Goal: Information Seeking & Learning: Learn about a topic

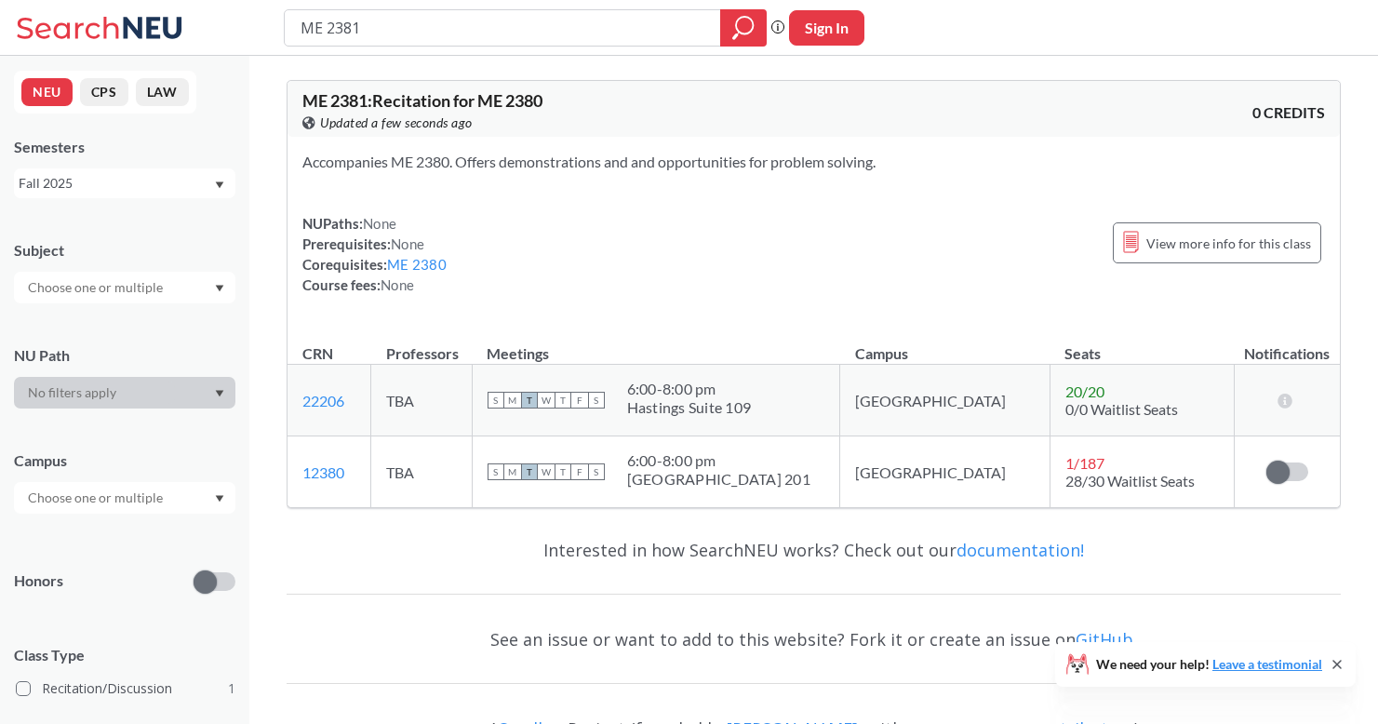
click at [898, 264] on div "NUPaths: None Prerequisites: None Corequisites: ME 2380 Course fees: None View …" at bounding box center [813, 254] width 1023 height 82
click at [1293, 472] on label at bounding box center [1287, 471] width 42 height 19
click at [1266, 462] on input "checkbox" at bounding box center [1266, 462] width 0 height 0
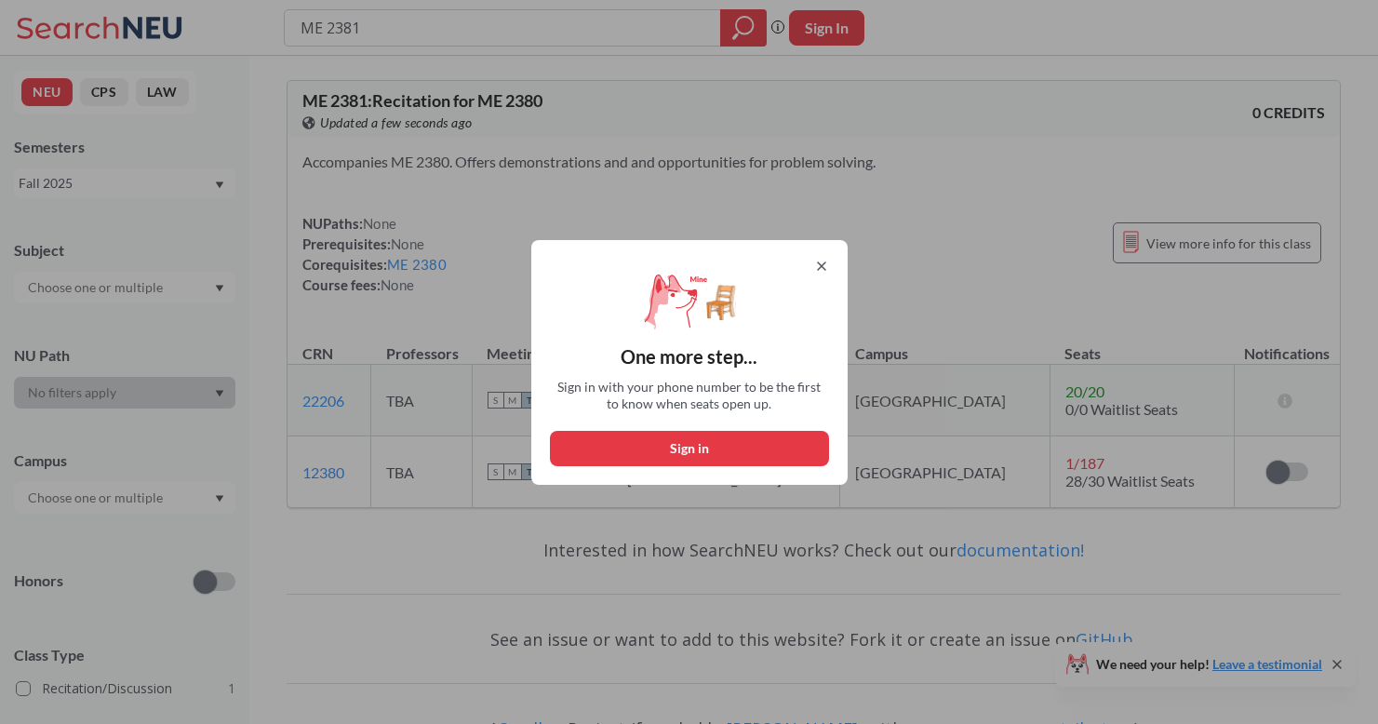
click at [759, 448] on button "Sign in" at bounding box center [689, 448] width 279 height 35
select select "US"
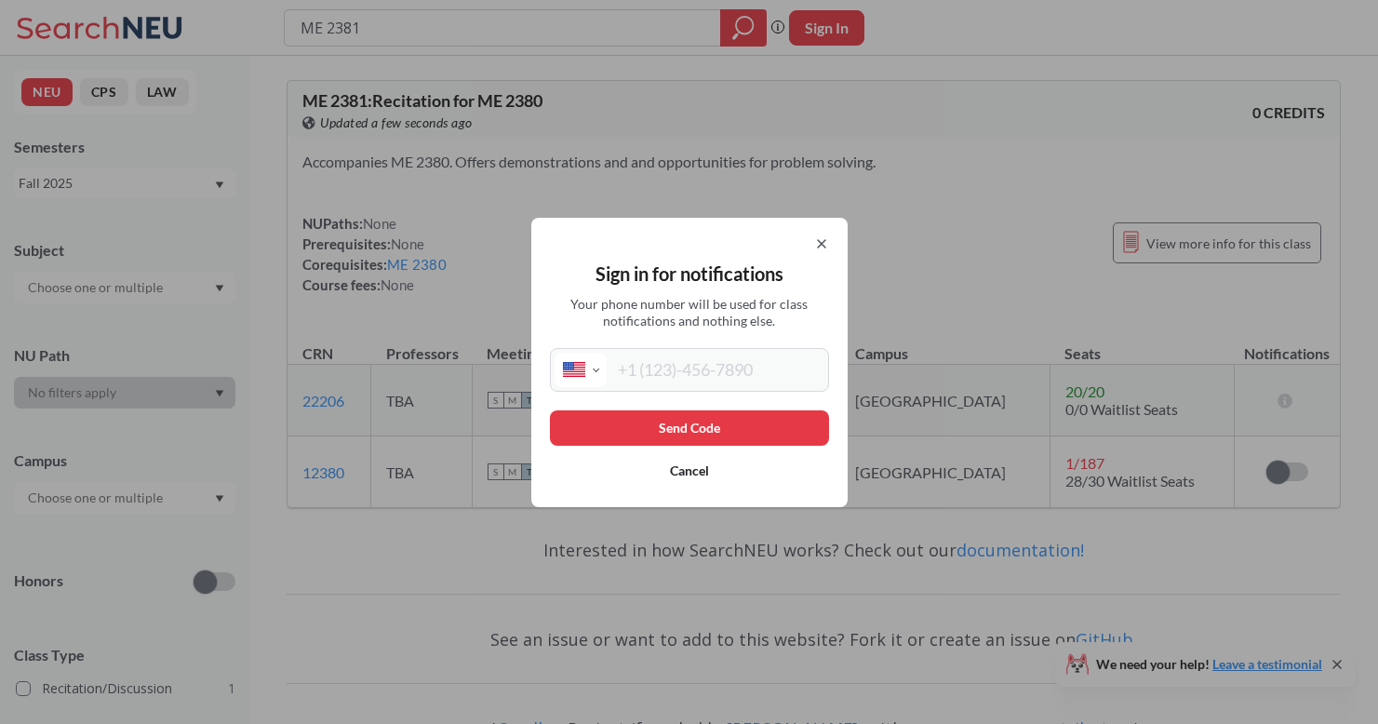
click at [715, 354] on input "tel" at bounding box center [716, 370] width 218 height 34
type input "(205) 512-7751"
click at [731, 429] on button "Send Code" at bounding box center [689, 427] width 279 height 35
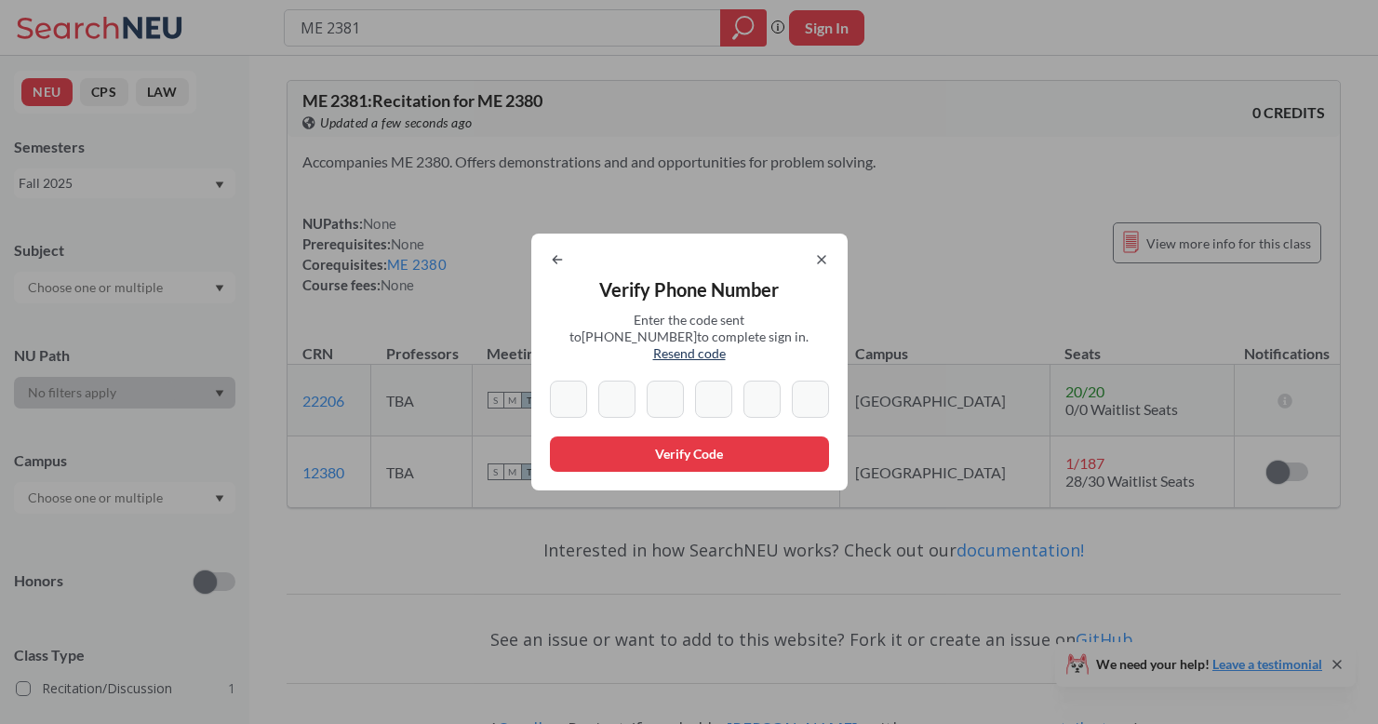
type input "1"
type input "4"
type input "7"
type input "6"
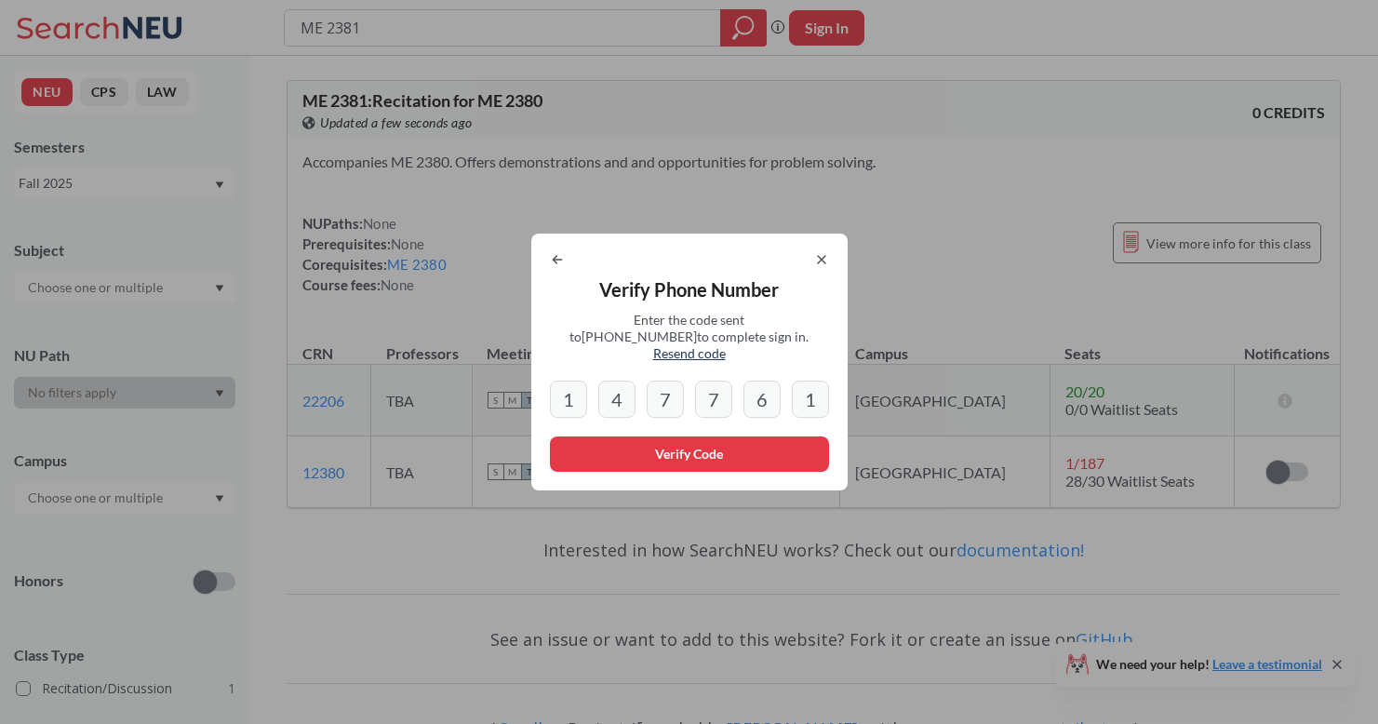
type input "1"
click at [717, 439] on button "Verify Code" at bounding box center [689, 453] width 279 height 35
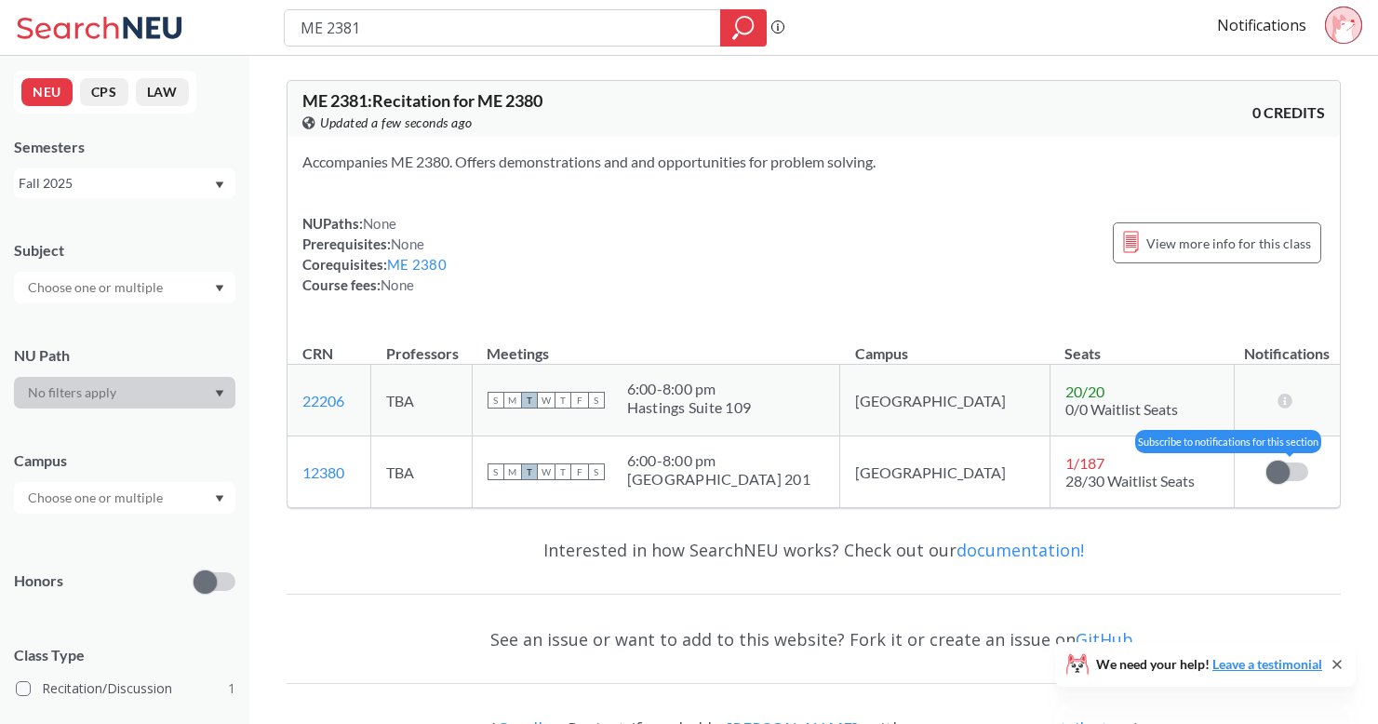
click at [1284, 475] on span at bounding box center [1277, 472] width 23 height 23
click at [1266, 462] on input "checkbox" at bounding box center [1266, 462] width 0 height 0
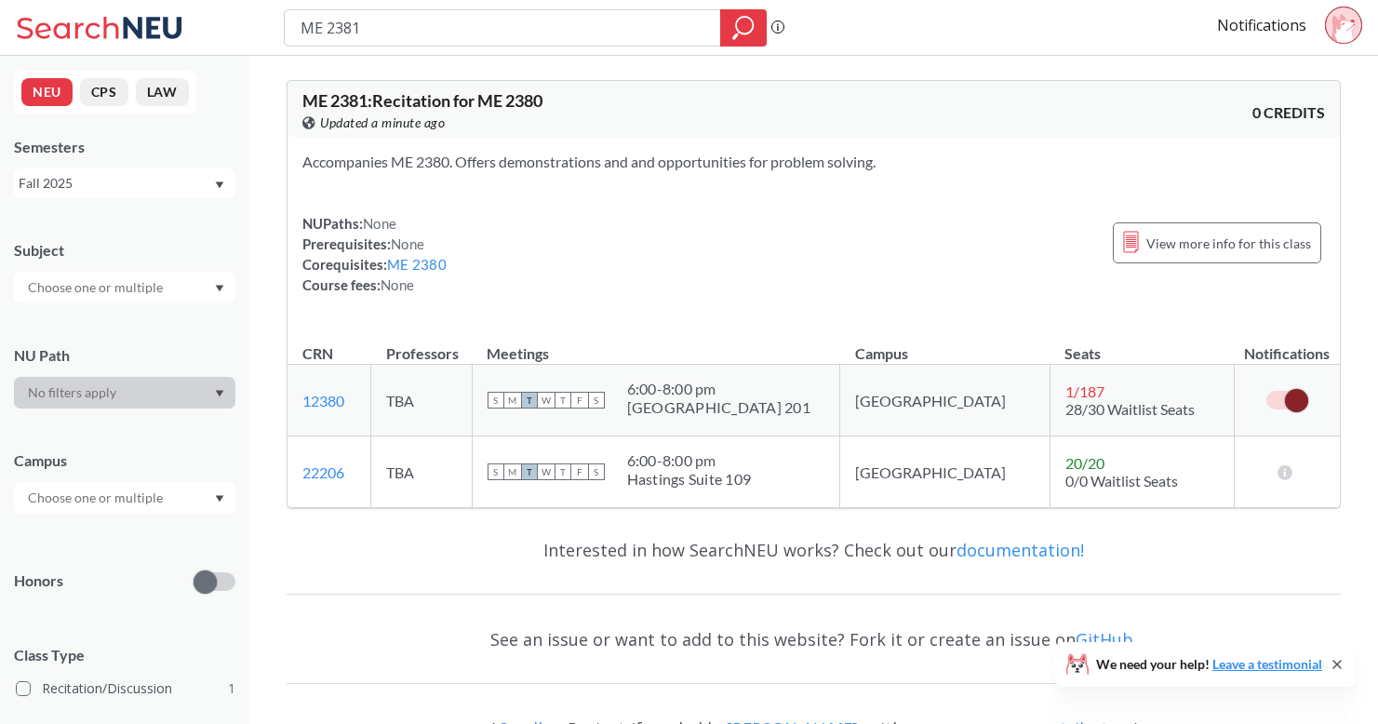
click at [1281, 404] on label at bounding box center [1287, 400] width 42 height 19
click at [1266, 391] on input "checkbox" at bounding box center [1266, 391] width 0 height 0
click at [638, 33] on input "ME 2381" at bounding box center [503, 28] width 409 height 32
type input "ME 2340"
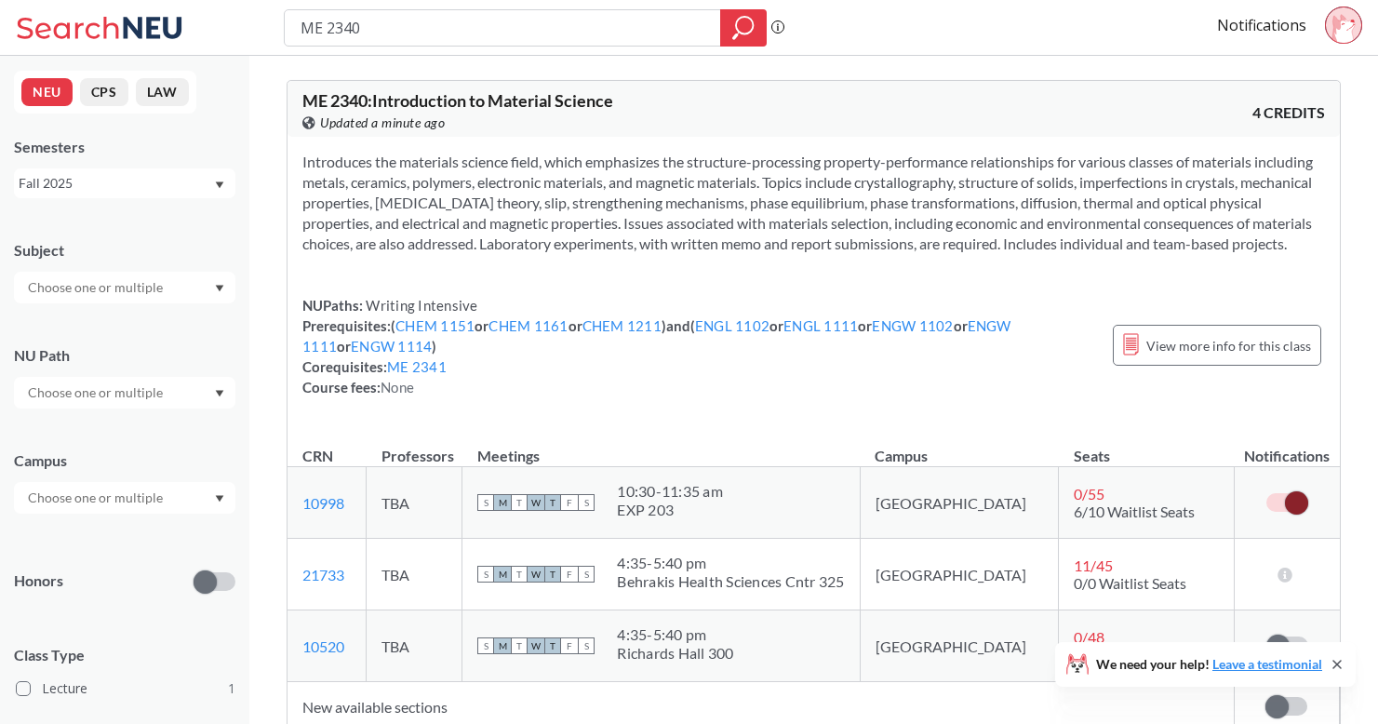
click at [1157, 427] on div "Introduces the materials science field, which emphasizes the structure-processi…" at bounding box center [814, 282] width 1052 height 290
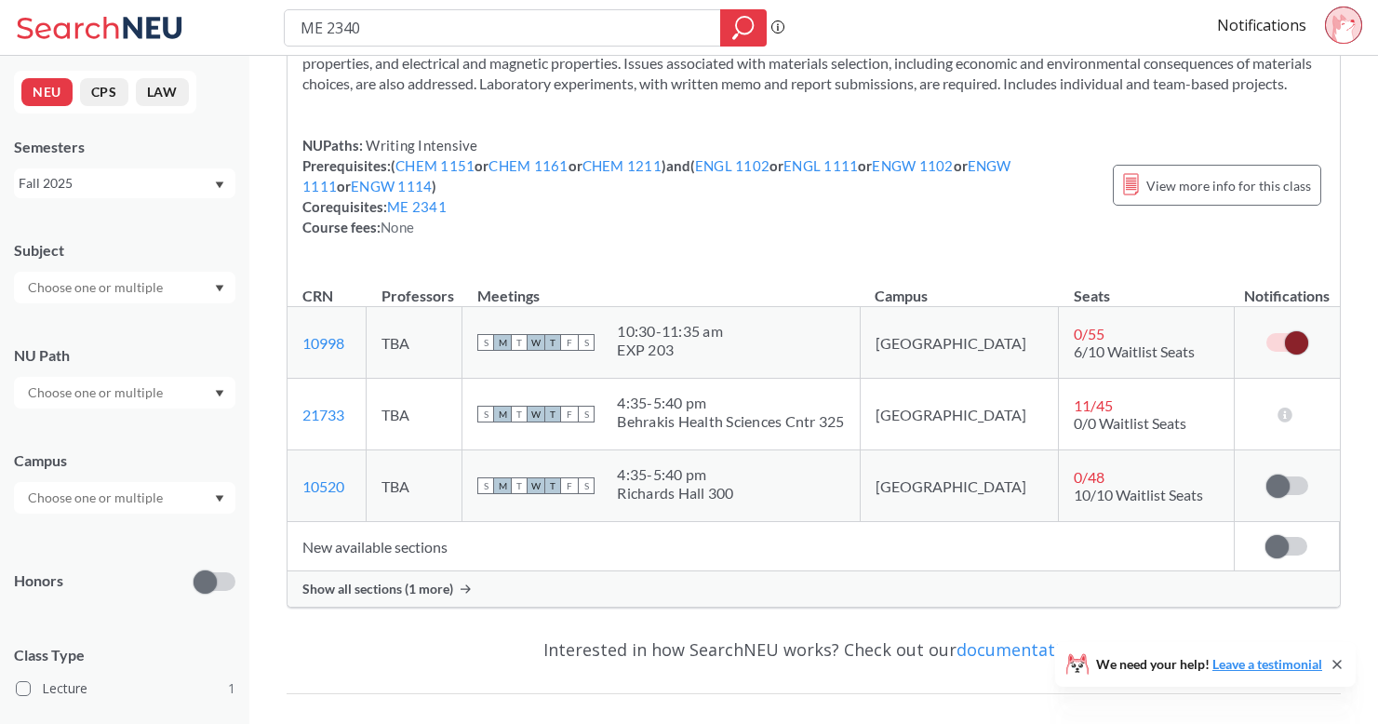
scroll to position [178, 0]
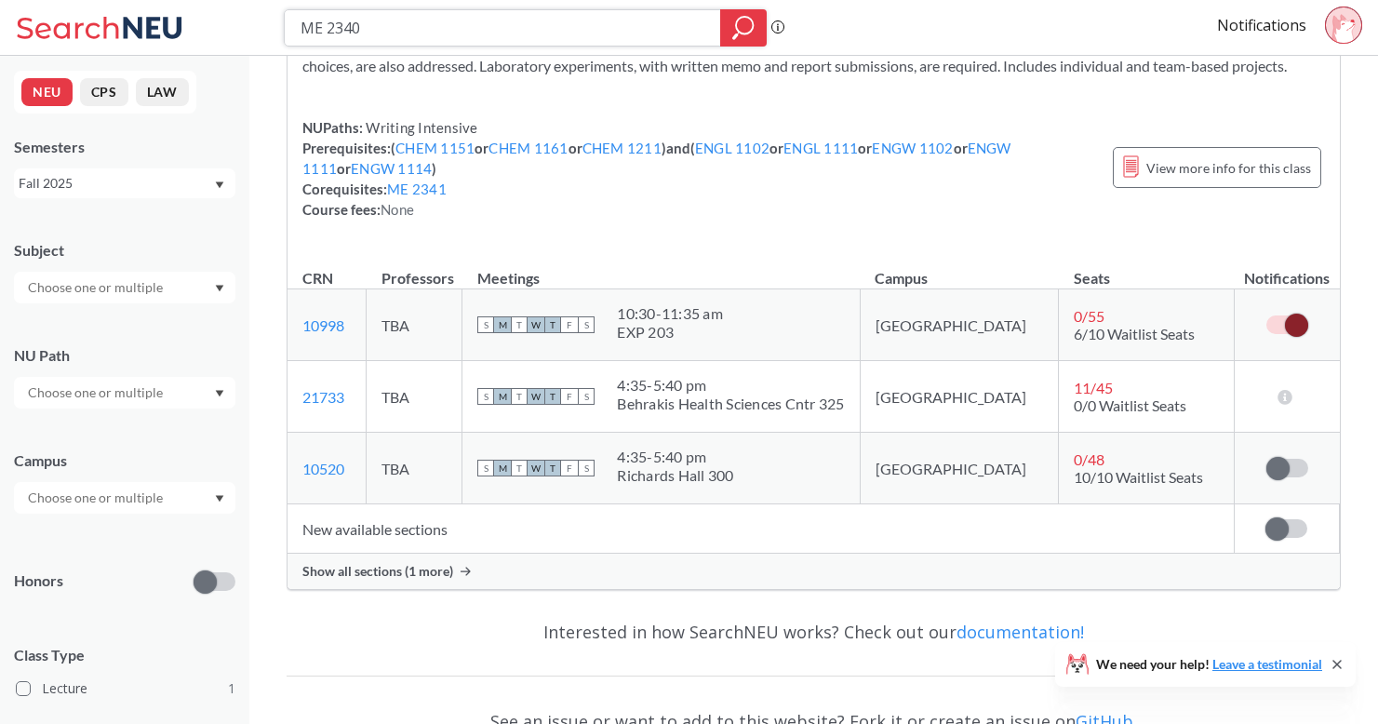
click at [468, 27] on input "ME 2340" at bounding box center [503, 28] width 409 height 32
type input "ME 2341"
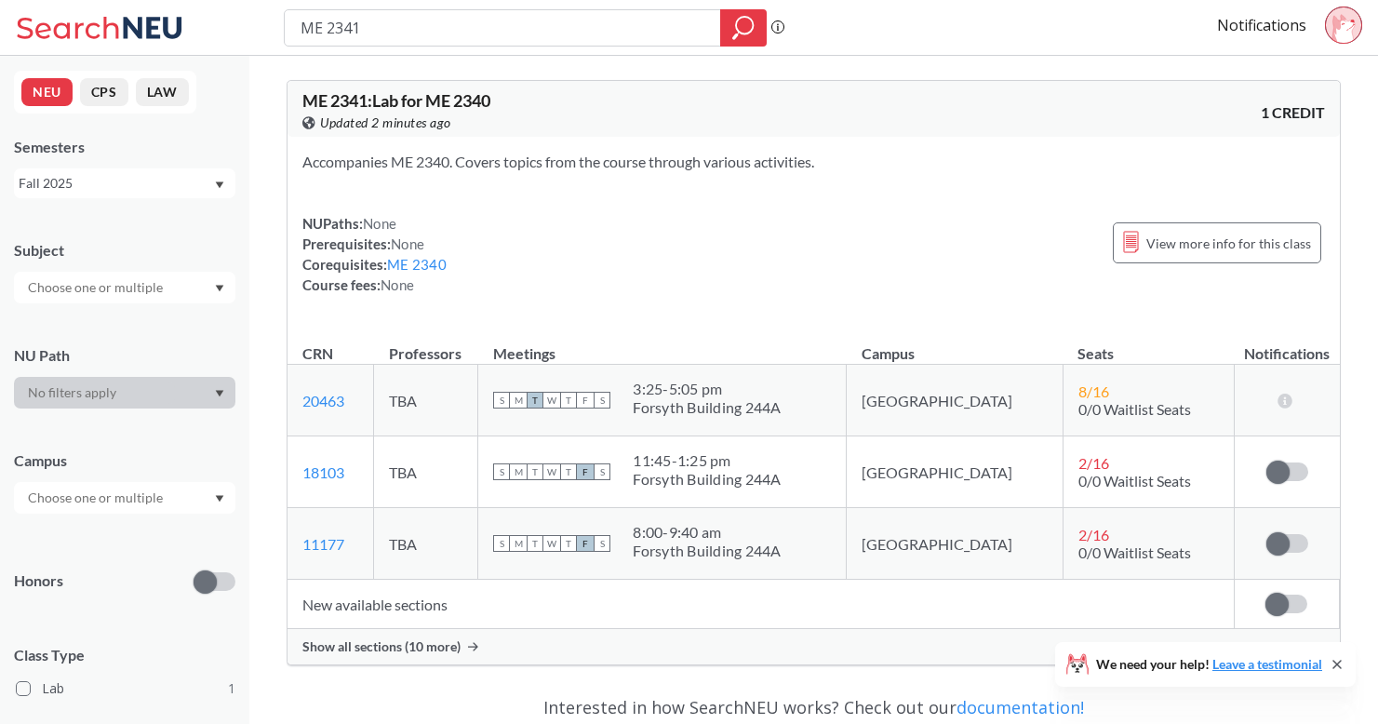
click at [1293, 601] on label at bounding box center [1287, 604] width 42 height 19
click at [1266, 595] on input "checkbox" at bounding box center [1266, 595] width 0 height 0
click at [1293, 601] on span at bounding box center [1295, 604] width 23 height 23
click at [1266, 595] on input "checkbox" at bounding box center [1266, 595] width 0 height 0
click at [479, 638] on div "Show all sections (10 more)" at bounding box center [814, 646] width 1052 height 35
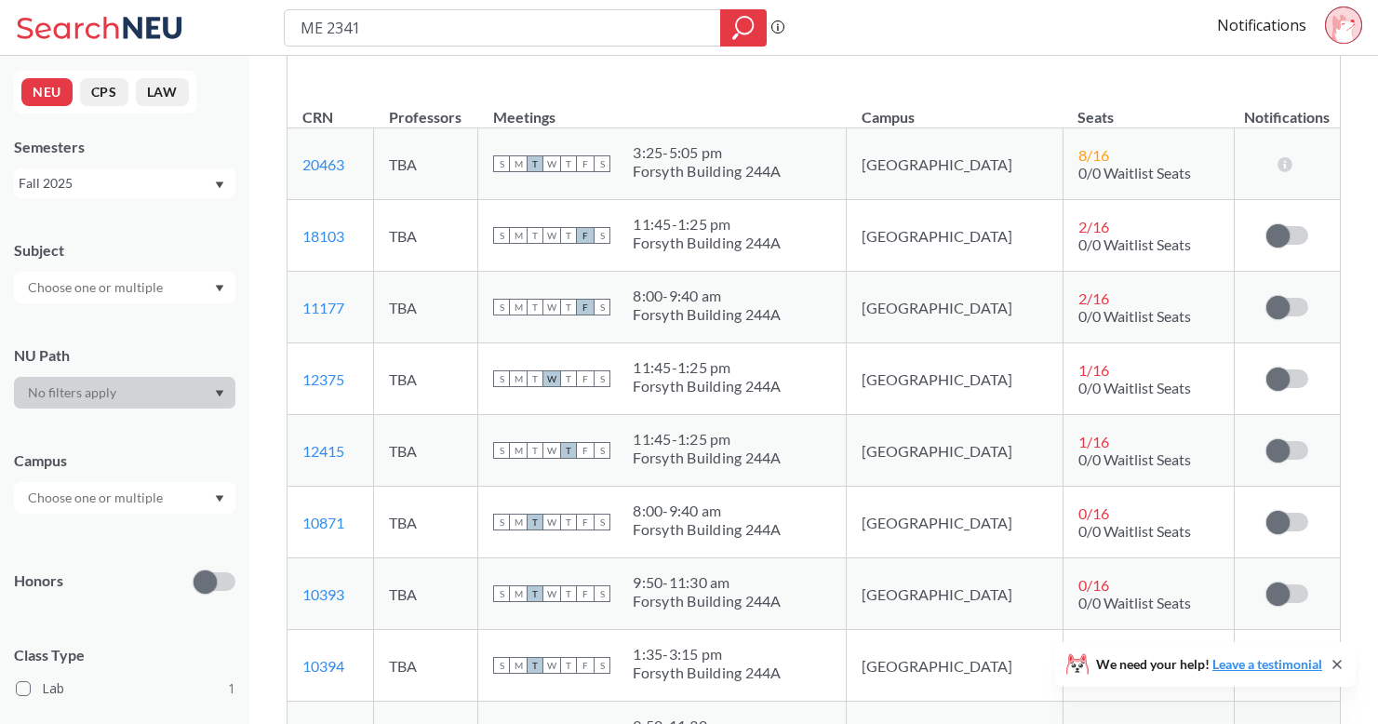
scroll to position [235, 0]
click at [1289, 314] on label at bounding box center [1287, 308] width 42 height 19
click at [1266, 299] on input "checkbox" at bounding box center [1266, 299] width 0 height 0
type input "ME 2340"
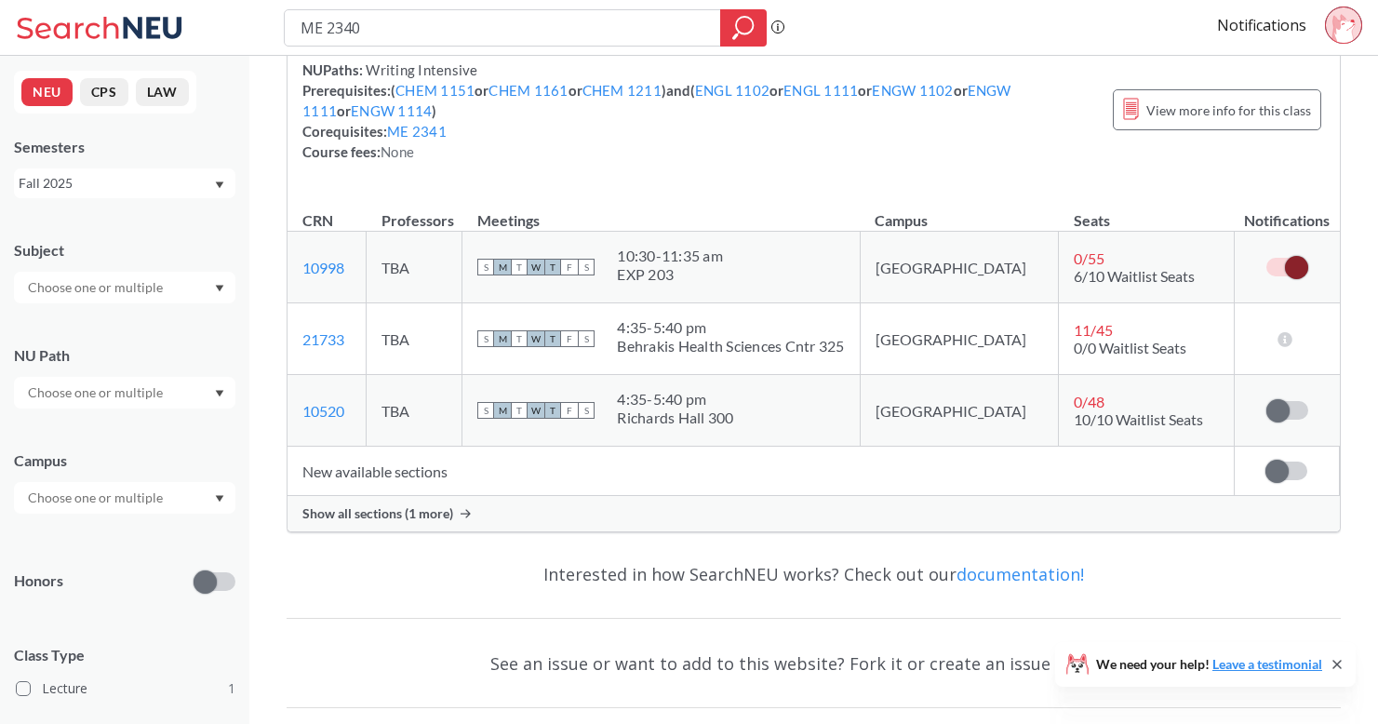
scroll to position [178, 0]
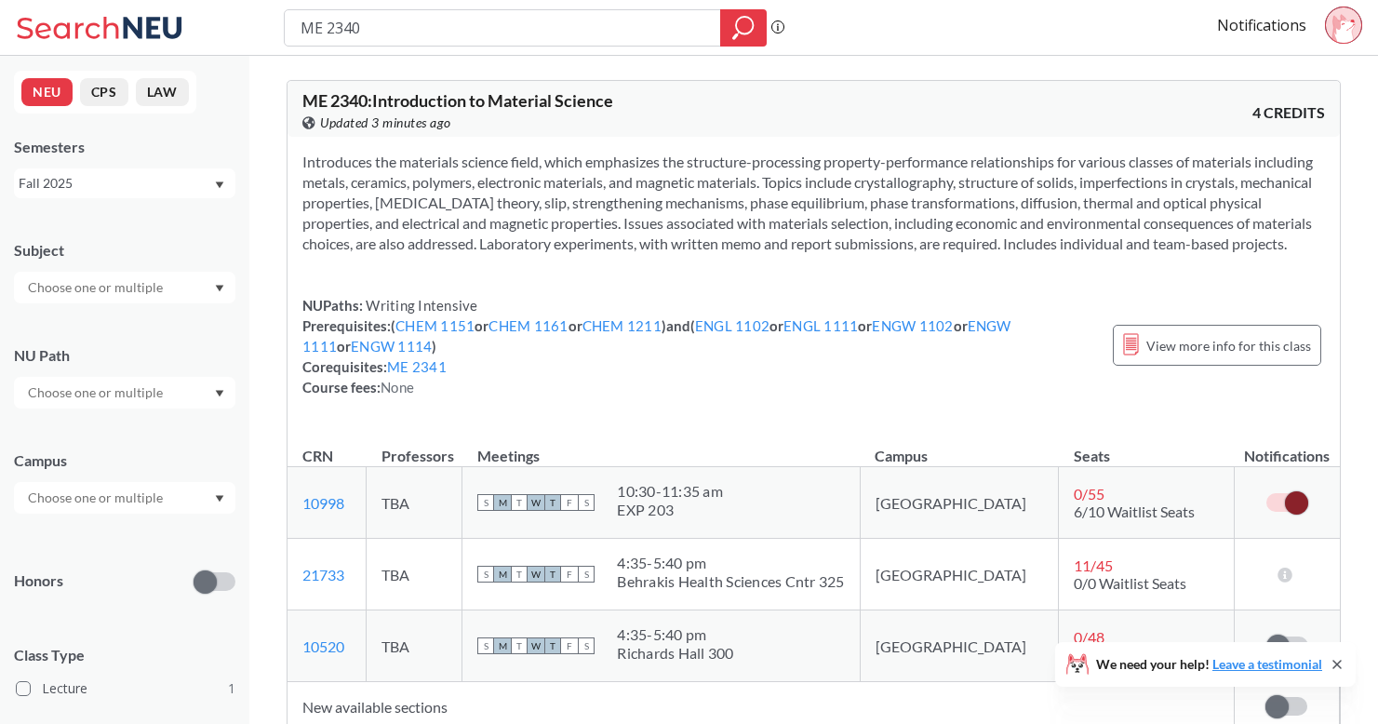
click at [1083, 427] on div "Introduces the materials science field, which emphasizes the structure-processi…" at bounding box center [814, 282] width 1052 height 290
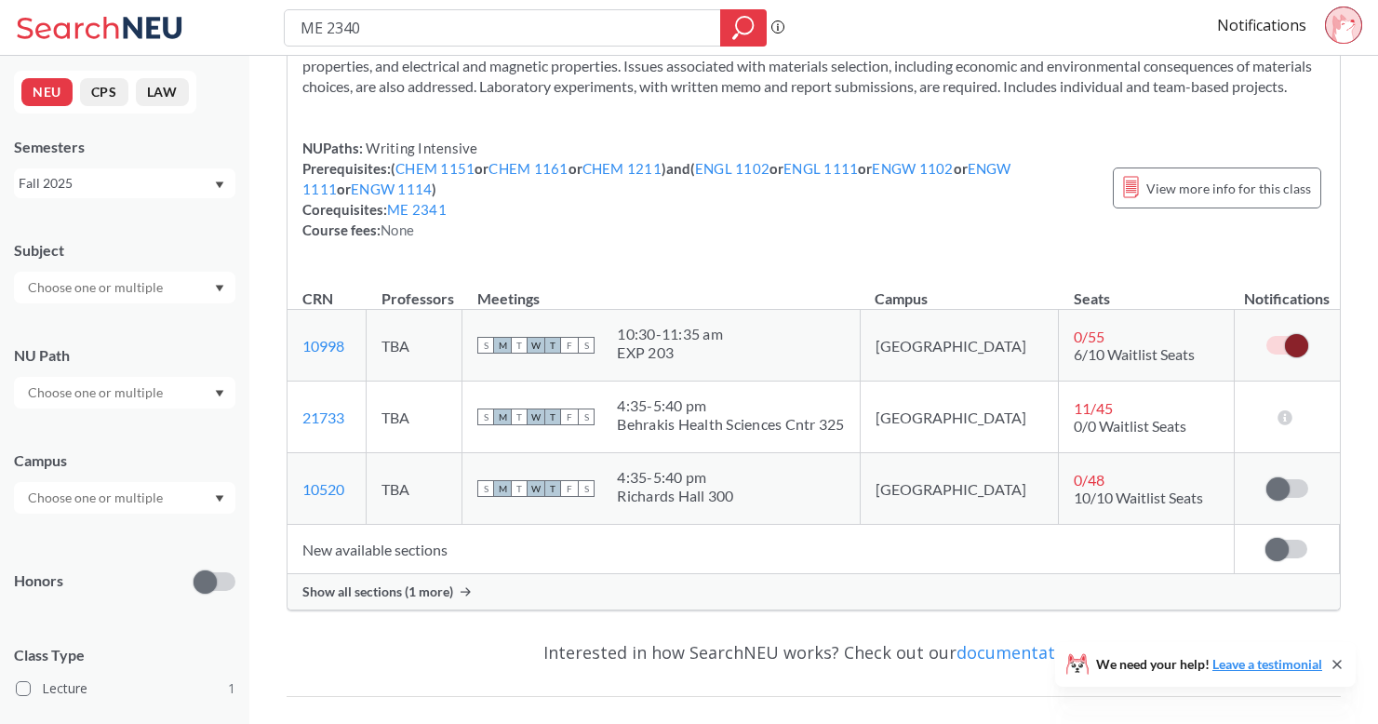
scroll to position [164, 0]
